Goal: Transaction & Acquisition: Purchase product/service

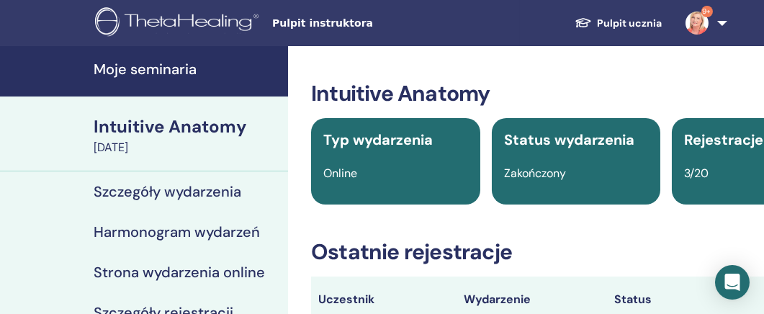
click at [199, 68] on h4 "Moje seminaria" at bounding box center [187, 68] width 186 height 17
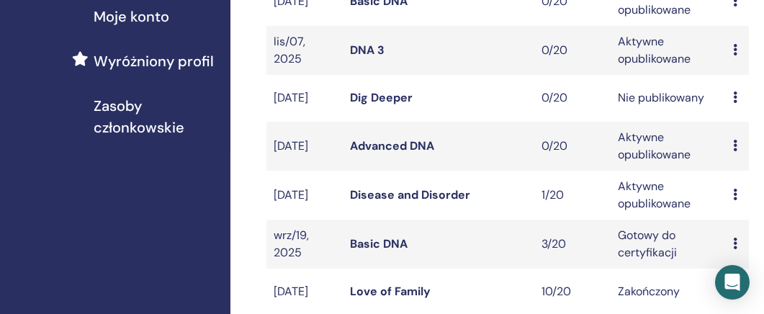
scroll to position [395, 0]
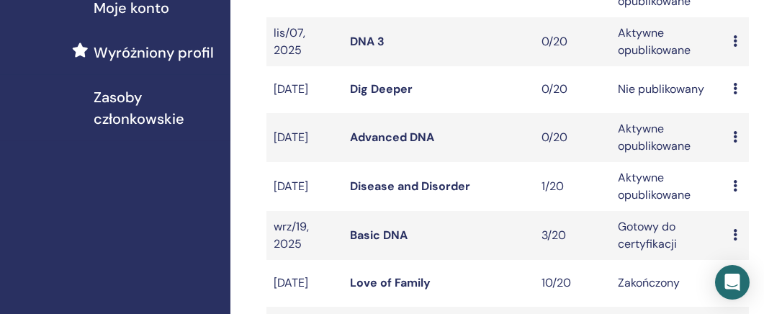
click at [454, 194] on link "Disease and Disorder" at bounding box center [410, 186] width 120 height 15
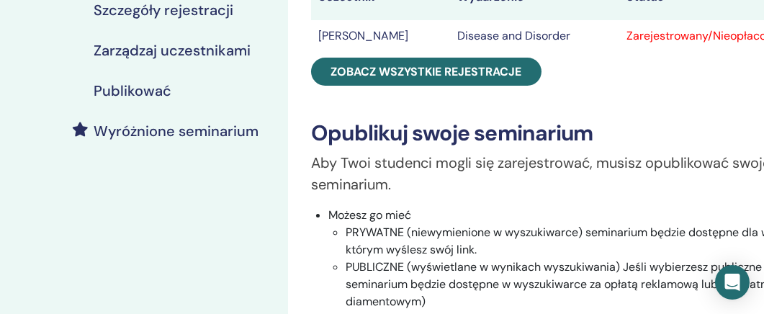
scroll to position [315, 0]
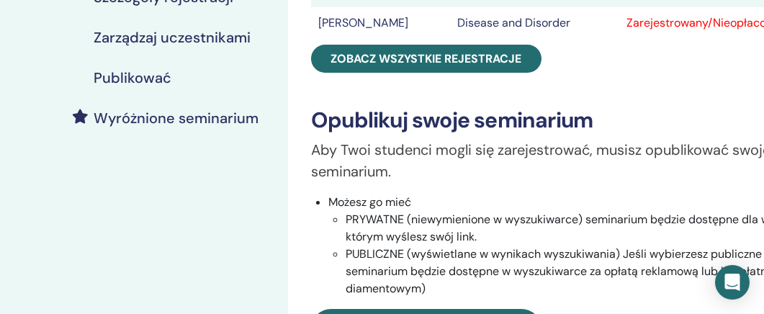
click at [220, 117] on h4 "Wyróżnione seminarium" at bounding box center [176, 117] width 165 height 17
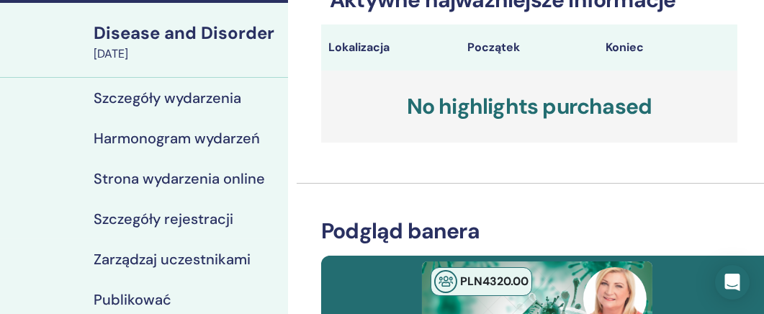
scroll to position [96, 0]
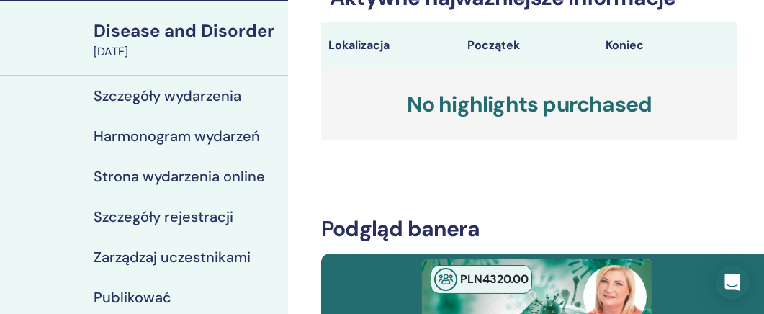
click at [229, 91] on h4 "Szczegóły wydarzenia" at bounding box center [168, 95] width 148 height 17
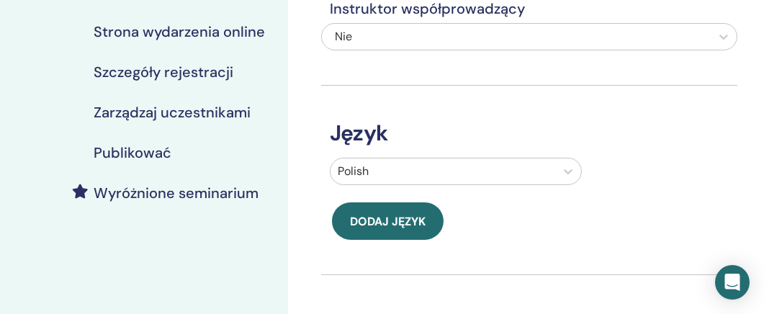
scroll to position [242, 0]
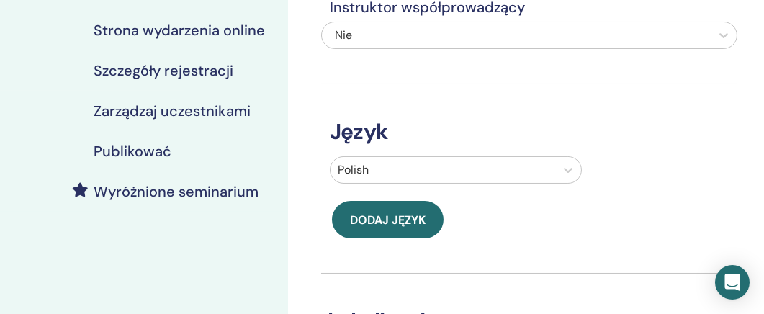
click at [223, 69] on h4 "Szczegóły rejestracji" at bounding box center [164, 70] width 140 height 17
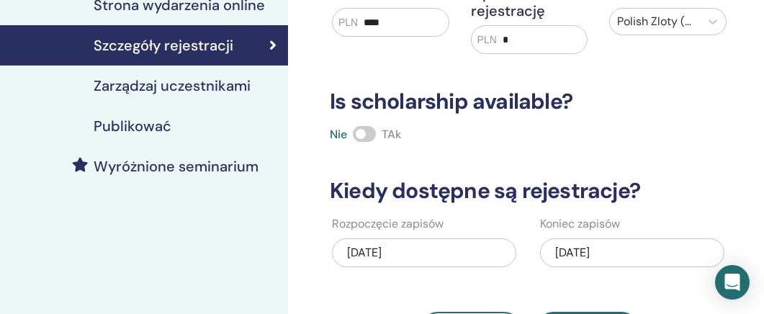
scroll to position [264, 0]
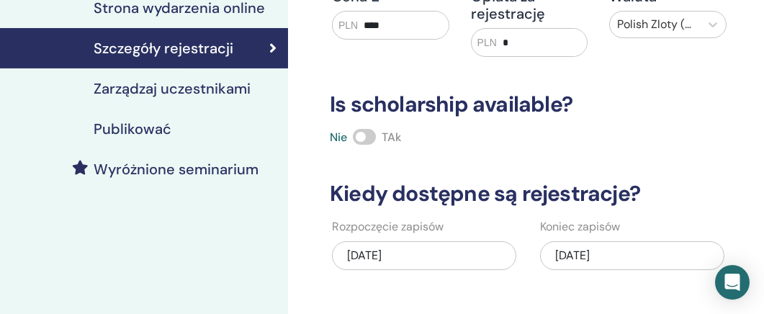
click at [170, 130] on div "Publikować" at bounding box center [144, 128] width 265 height 17
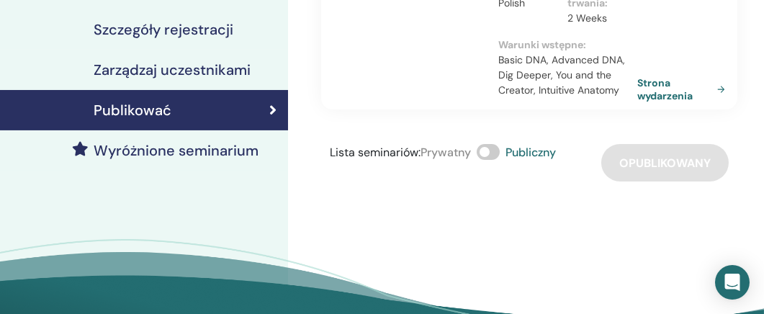
scroll to position [261, 0]
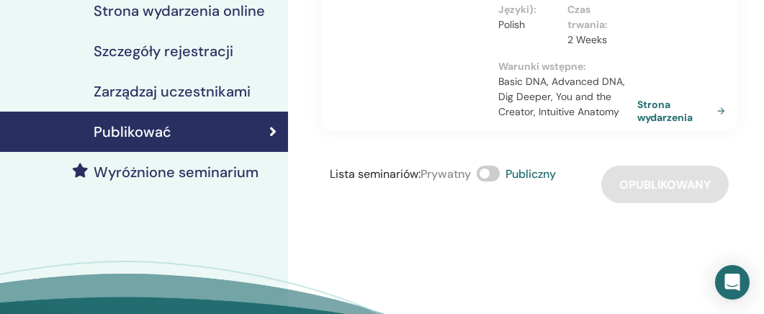
click at [220, 170] on h4 "Wyróżnione seminarium" at bounding box center [176, 171] width 165 height 17
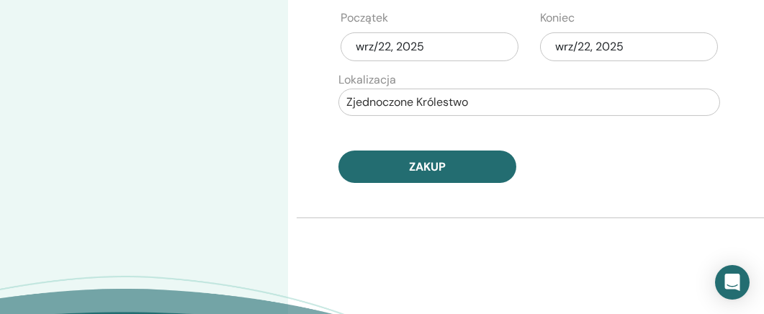
scroll to position [782, 0]
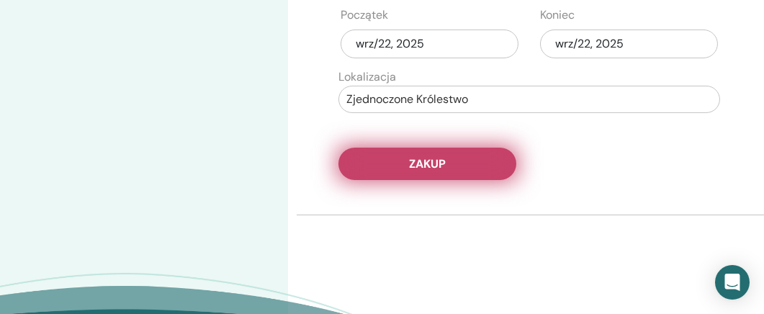
click at [439, 166] on span "Zakup" at bounding box center [427, 163] width 37 height 15
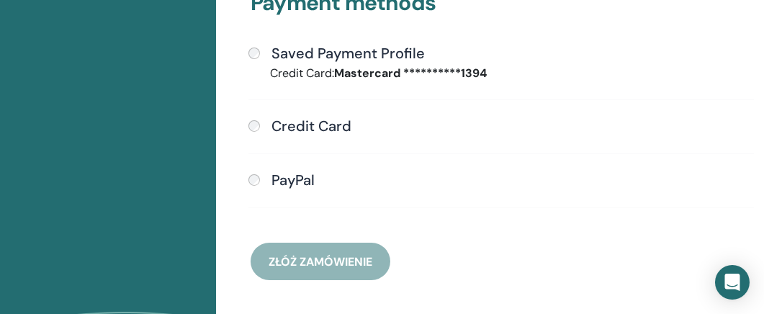
scroll to position [467, 0]
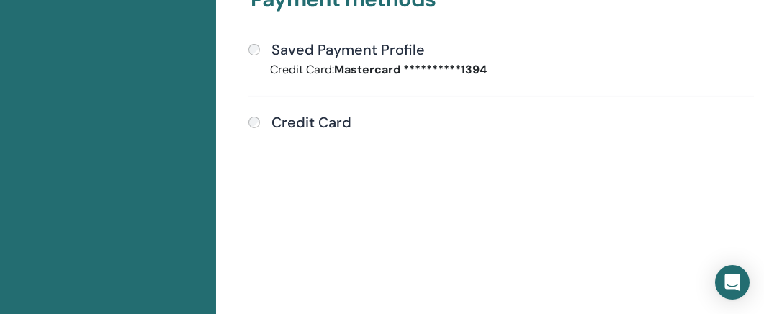
click at [259, 116] on div "Credit Card" at bounding box center [501, 123] width 506 height 19
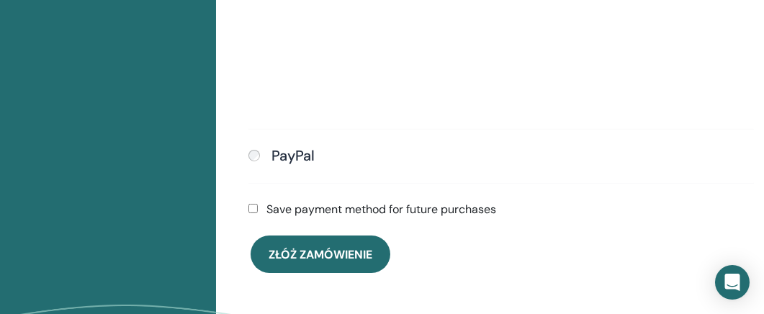
scroll to position [815, 0]
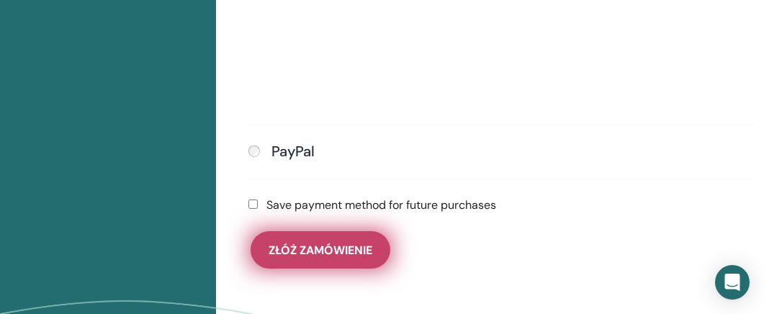
click at [307, 246] on span "Złóż zamówienie" at bounding box center [321, 250] width 104 height 15
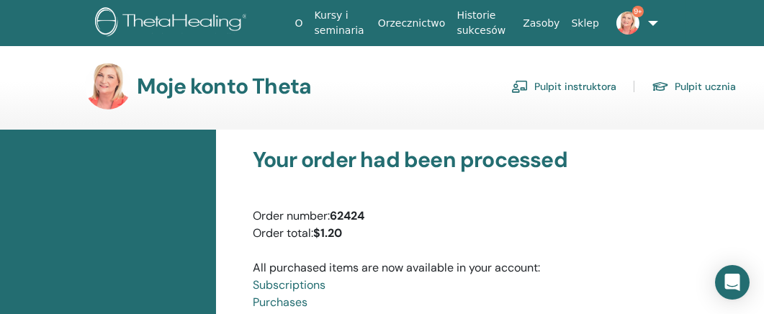
click at [643, 22] on link "9+" at bounding box center [624, 23] width 38 height 46
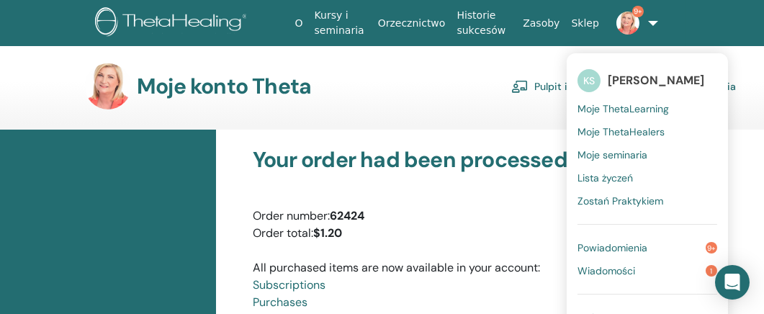
click at [617, 153] on span "Moje seminaria" at bounding box center [613, 154] width 70 height 13
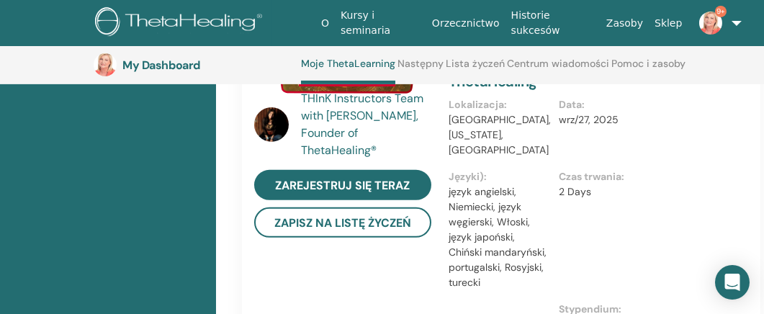
scroll to position [1325, 0]
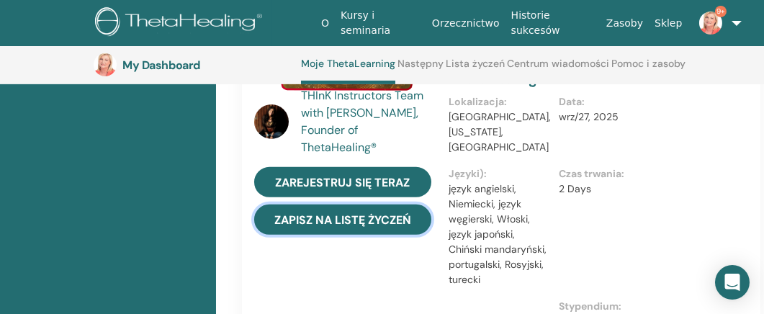
click at [377, 205] on button "Zapisz na listę życzeń" at bounding box center [342, 220] width 177 height 30
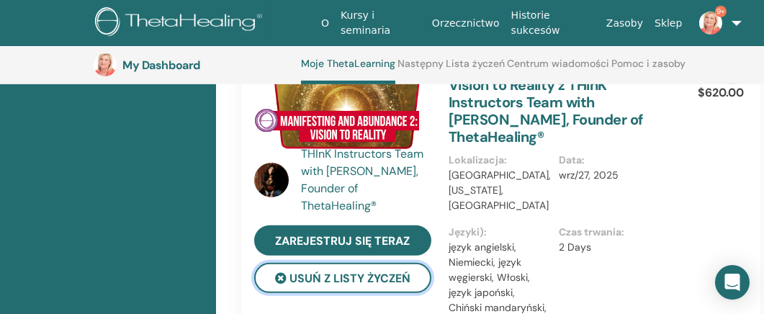
scroll to position [1282, 0]
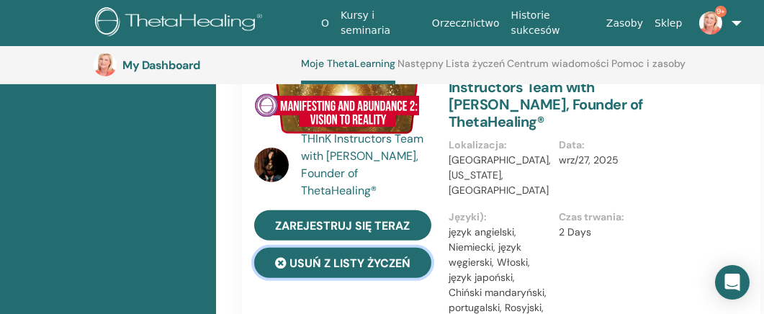
click at [283, 257] on icon at bounding box center [281, 263] width 12 height 12
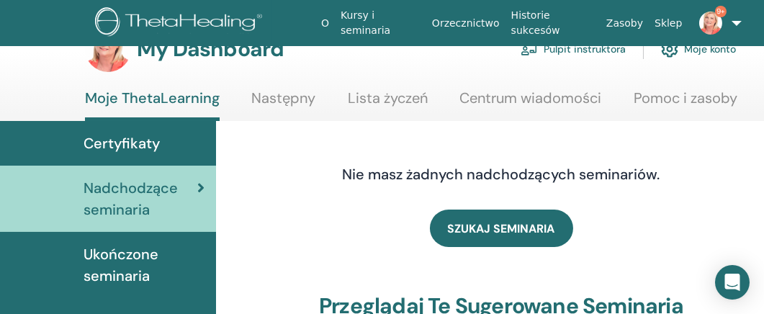
scroll to position [0, 0]
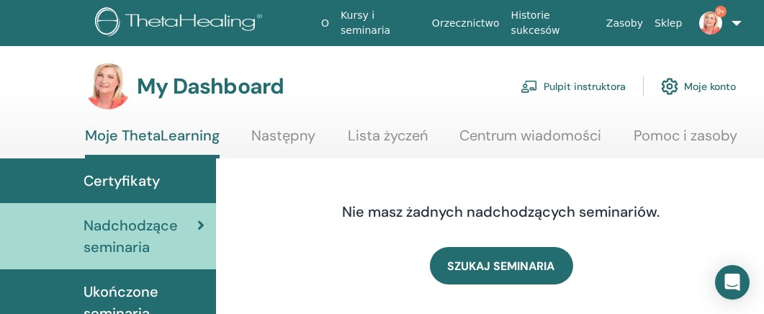
click at [175, 294] on span "Ukończone seminaria" at bounding box center [144, 302] width 121 height 43
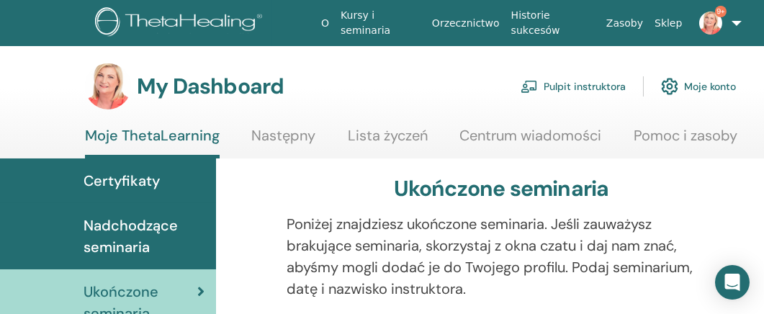
click at [394, 136] on link "Lista życzeń" at bounding box center [388, 141] width 80 height 28
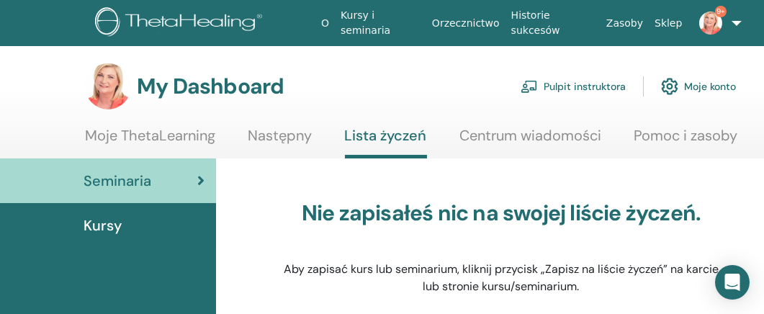
click at [120, 225] on span "Kursy" at bounding box center [103, 226] width 38 height 22
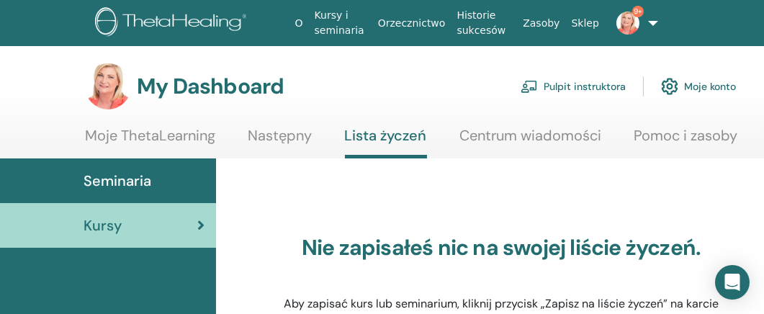
click at [487, 22] on link "Historie sukcesów" at bounding box center [484, 23] width 66 height 42
